Goal: Information Seeking & Learning: Learn about a topic

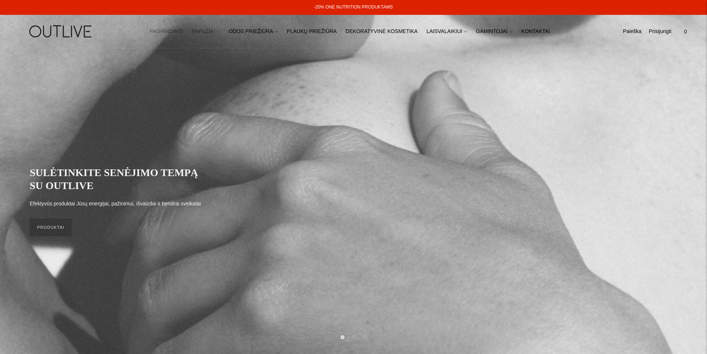
click at [220, 32] on icon at bounding box center [218, 31] width 3 height 3
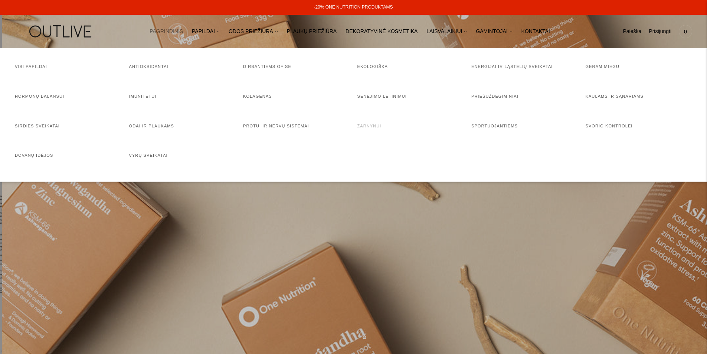
click at [368, 126] on link "Žarnynui" at bounding box center [369, 126] width 24 height 4
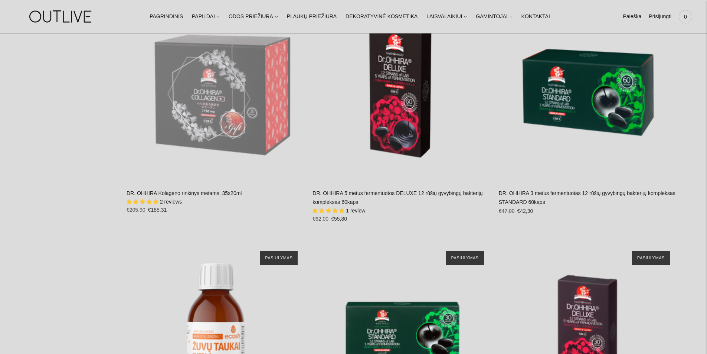
scroll to position [3184, 0]
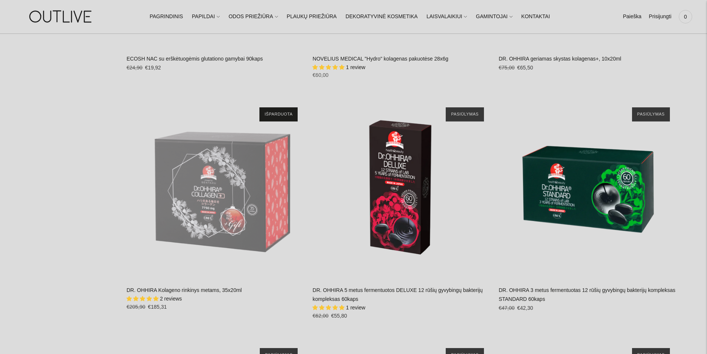
drag, startPoint x: 712, startPoint y: 42, endPoint x: 685, endPoint y: 291, distance: 250.4
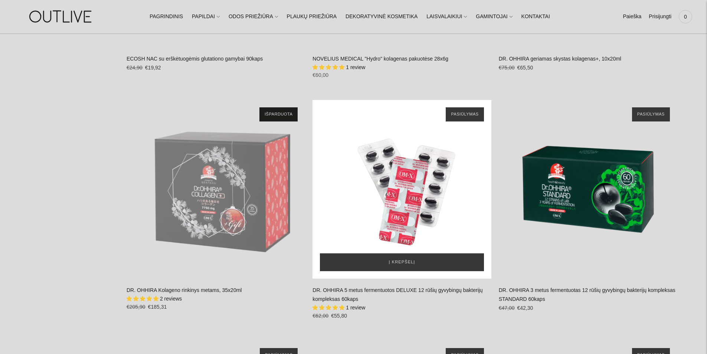
click at [394, 200] on div "DR. OHHIRA 5 metus fermentuotos DELUXE 12 rūšių gyvybingų bakterijų kompleksas …" at bounding box center [401, 189] width 178 height 178
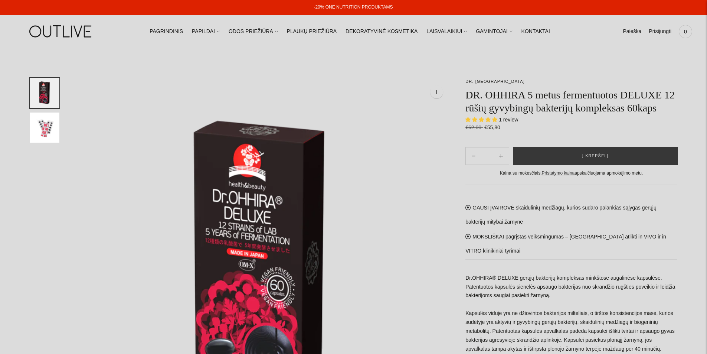
select select "**********"
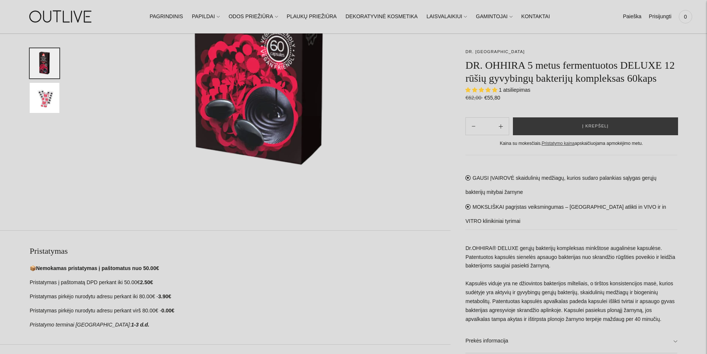
scroll to position [253, 0]
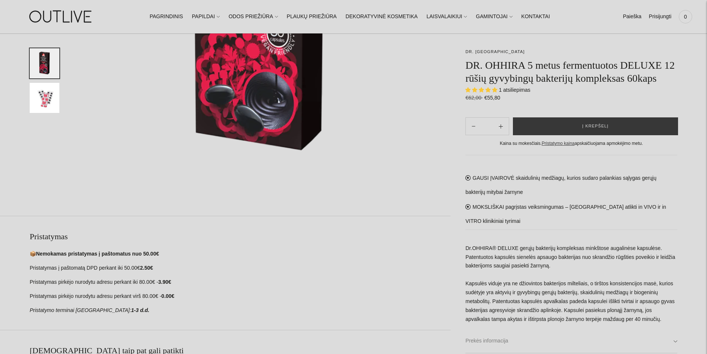
click at [674, 340] on link "Prekės informacija" at bounding box center [571, 341] width 212 height 24
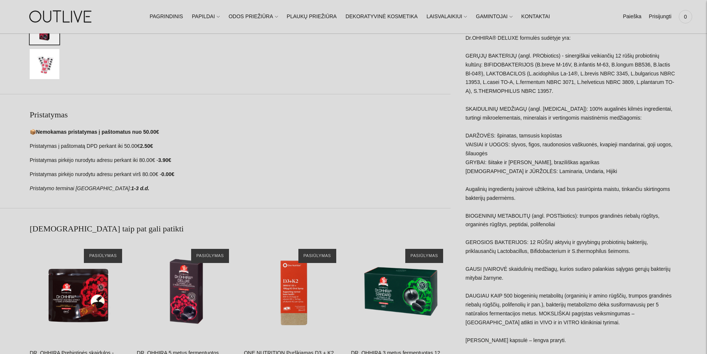
scroll to position [372, 0]
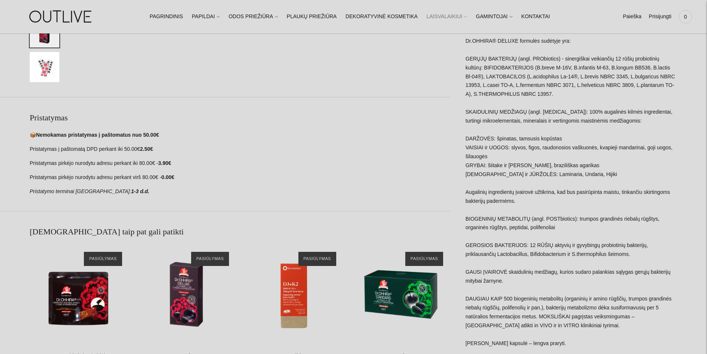
click at [464, 16] on icon at bounding box center [465, 16] width 3 height 3
click at [394, 14] on link "DEKORATYVINĖ KOSMETIKA" at bounding box center [381, 17] width 72 height 16
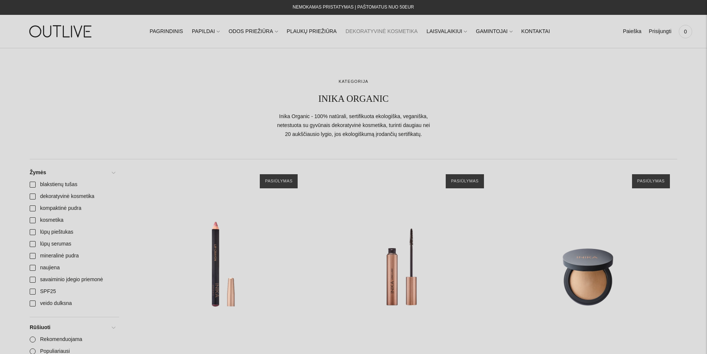
drag, startPoint x: 712, startPoint y: 40, endPoint x: 639, endPoint y: 6, distance: 80.3
